Goal: Navigation & Orientation: Find specific page/section

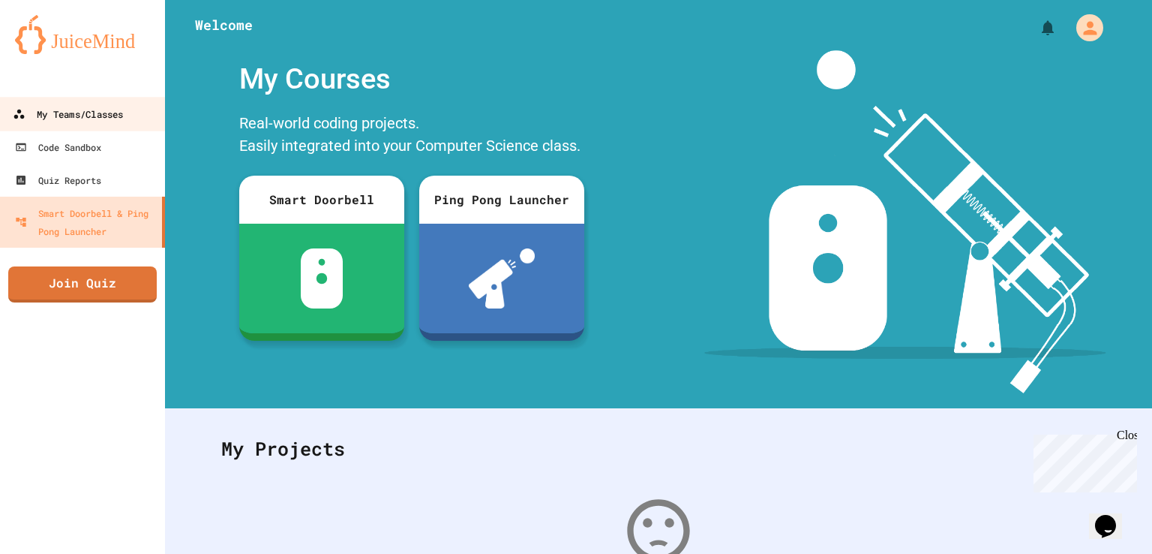
click at [71, 121] on div "My Teams/Classes" at bounding box center [68, 114] width 110 height 19
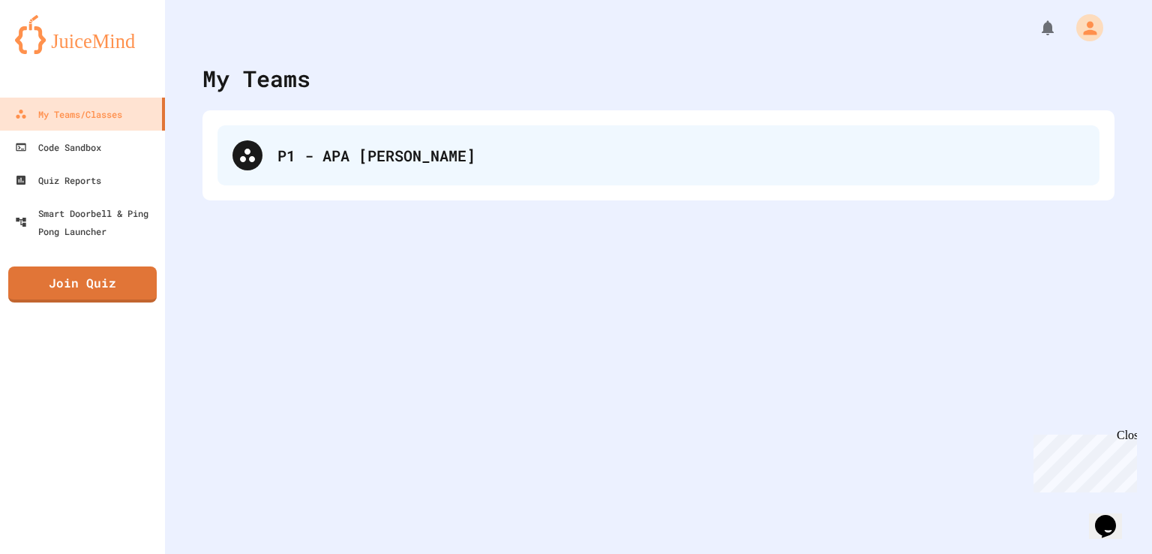
click at [282, 179] on div "P1 - APA [PERSON_NAME]" at bounding box center [659, 155] width 882 height 60
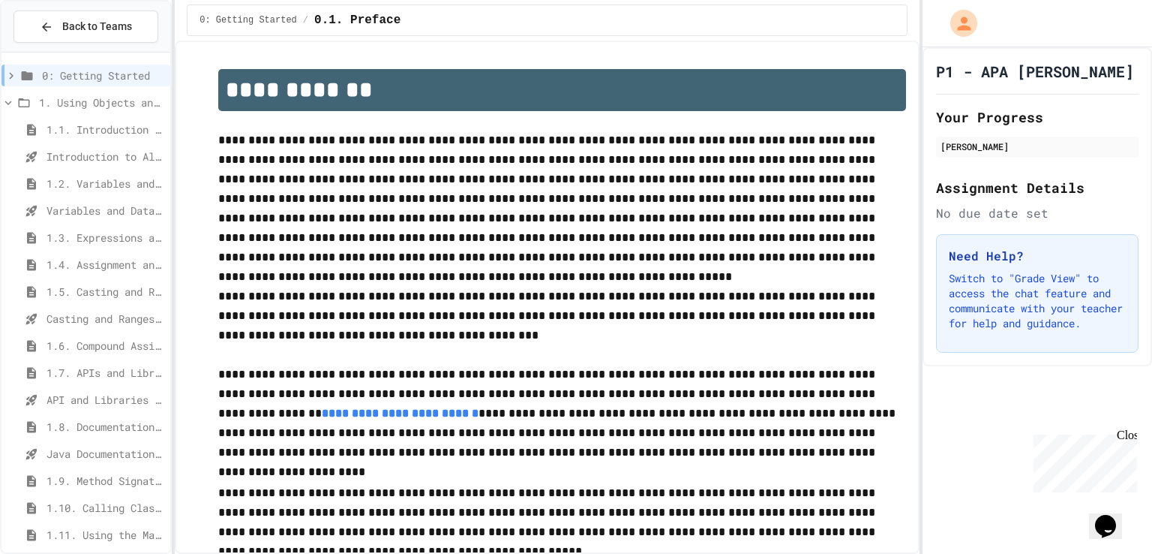
click at [97, 373] on span "1.7. APIs and Libraries" at bounding box center [106, 373] width 118 height 16
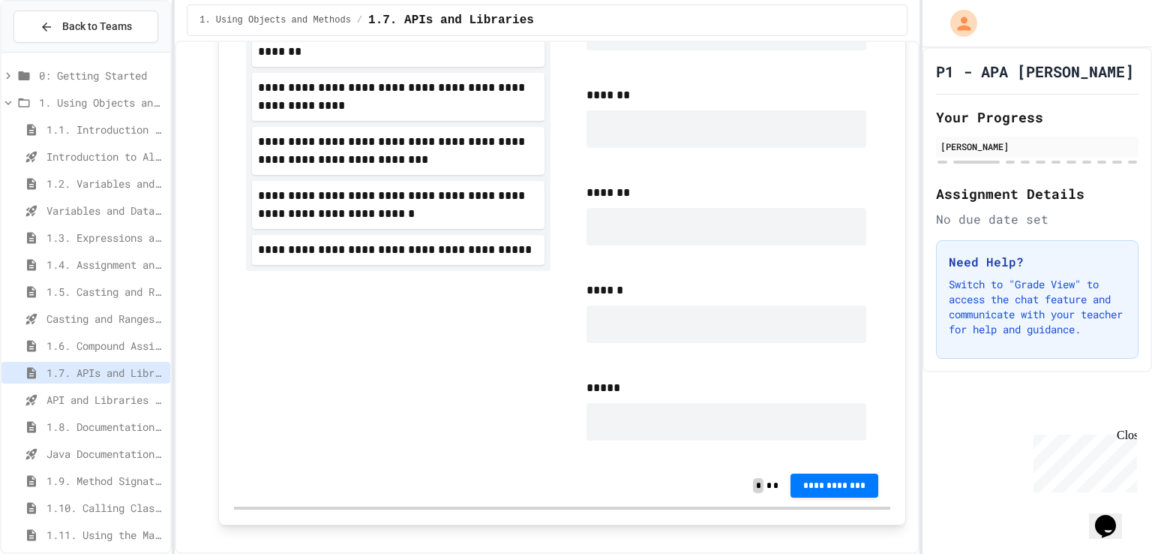
scroll to position [975, 0]
